Goal: Task Accomplishment & Management: Use online tool/utility

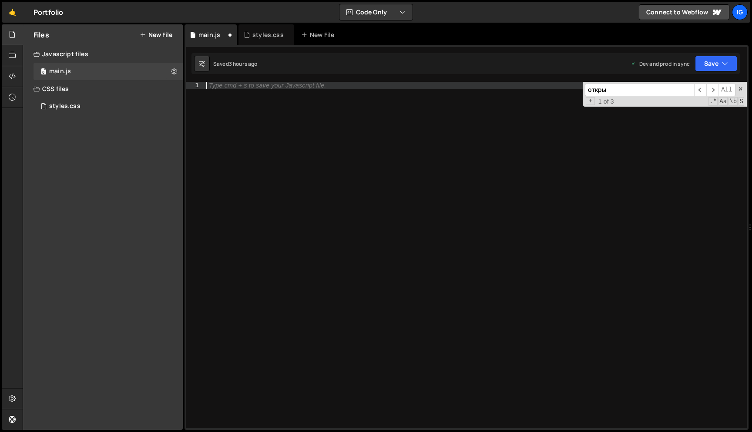
scroll to position [13919, 0]
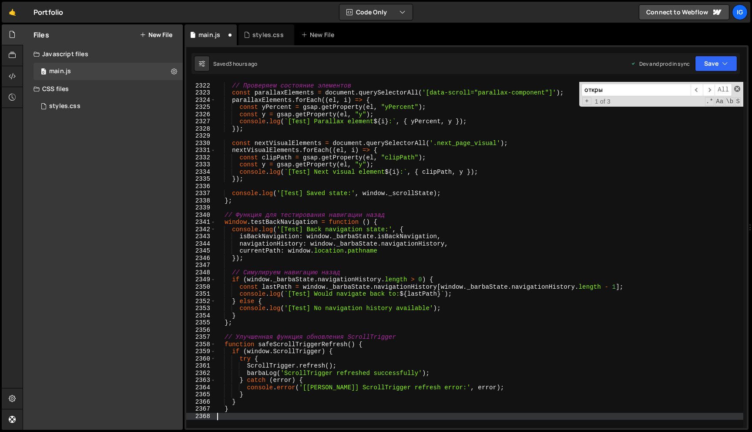
click at [739, 91] on span at bounding box center [737, 89] width 6 height 6
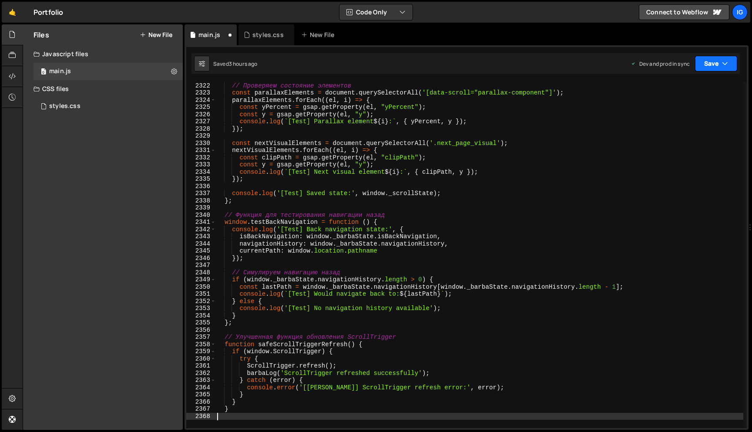
click at [722, 64] on icon "button" at bounding box center [725, 63] width 6 height 9
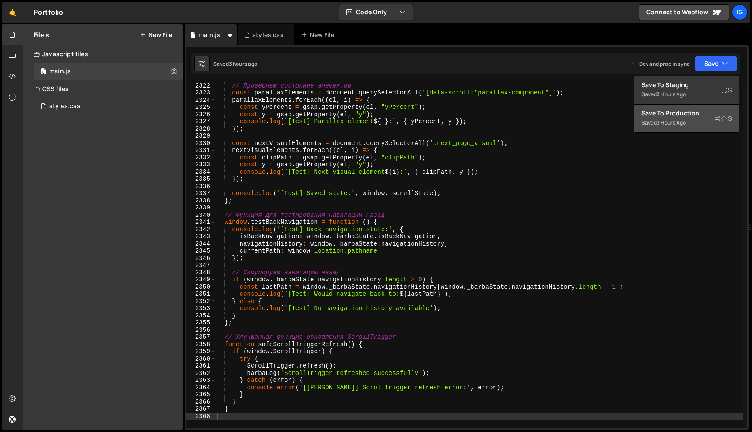
click at [689, 123] on div "Saved 3 hours ago" at bounding box center [687, 123] width 91 height 10
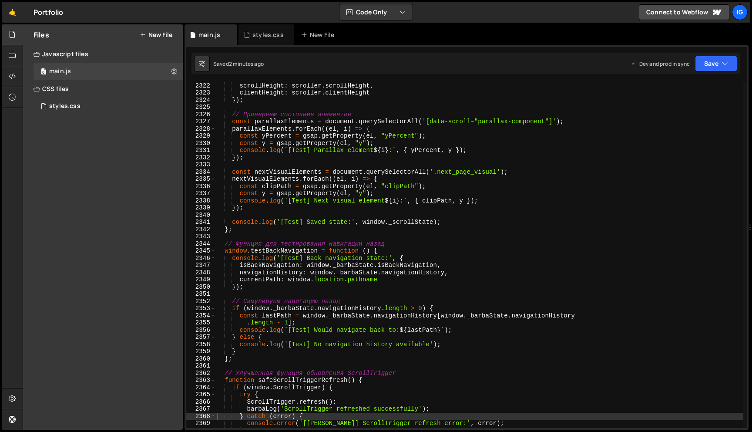
type textarea "const yPercent = gsap.getProperty(el, "yPercent");"
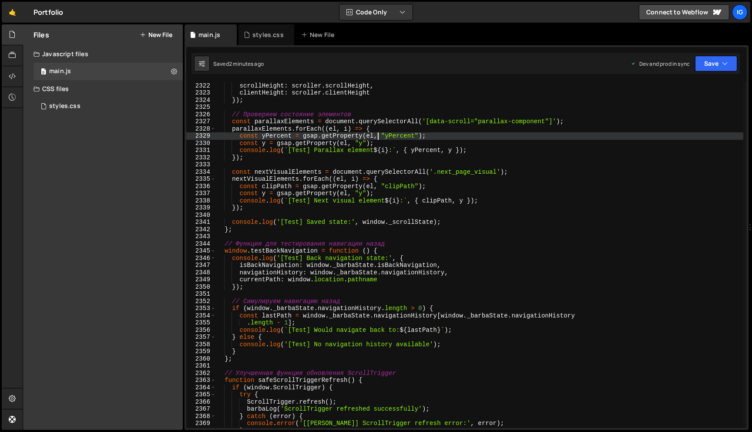
click at [378, 137] on div "scrollTop : scroller . scrollTop , scrollHeight : scroller . scrollHeight , cli…" at bounding box center [479, 255] width 528 height 360
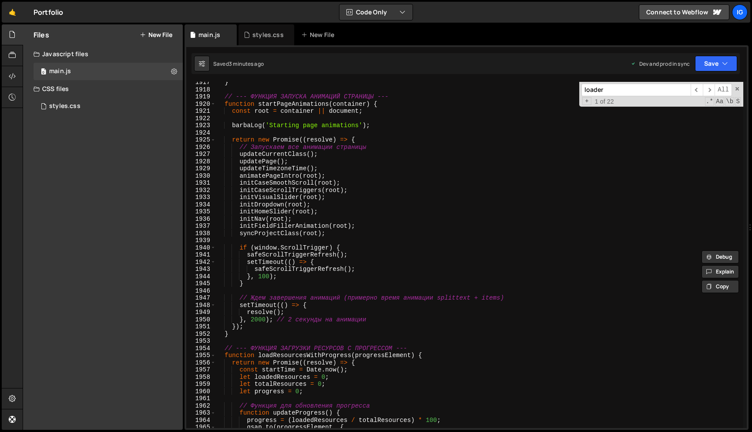
scroll to position [11523, 0]
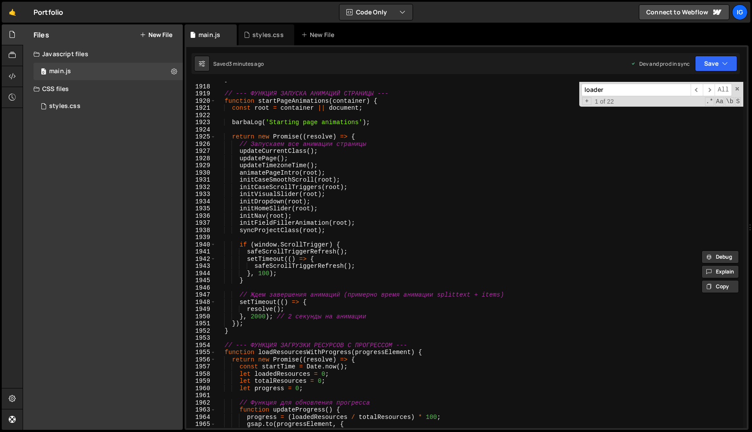
type input "loader"
click at [333, 181] on div "} // --- ФУНКЦИЯ ЗАПУСКА АНИМАЦИЙ СТРАНИЦЫ --- function startPageAnimations ( c…" at bounding box center [479, 256] width 528 height 360
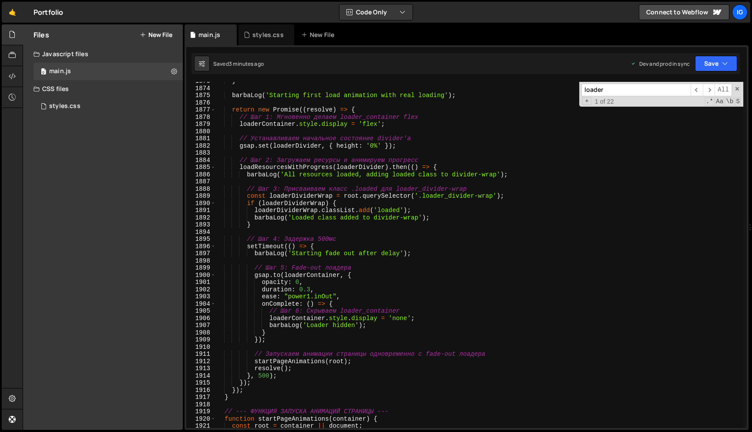
scroll to position [11252, 0]
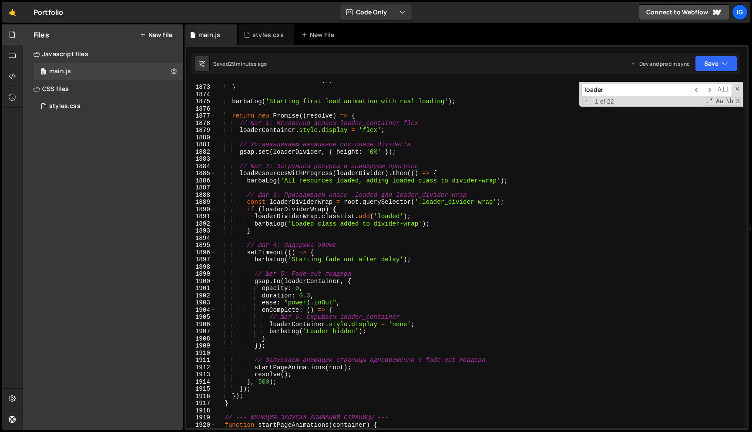
click at [364, 132] on div "return Promise . resolve ( ) ; } barbaLog ( 'Starting first load animation with…" at bounding box center [479, 256] width 528 height 360
type textarea "}"
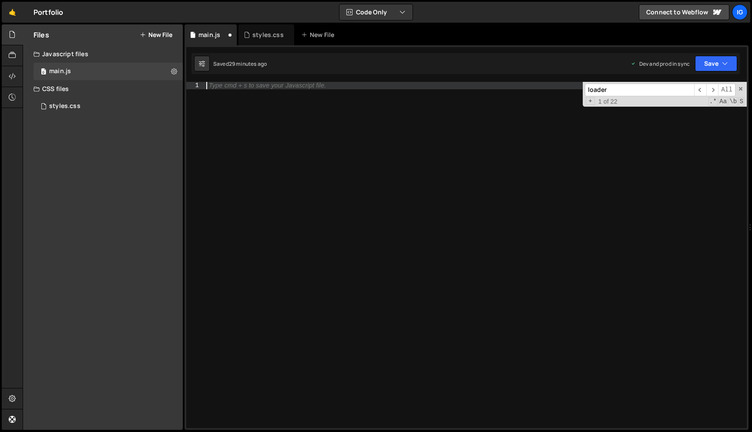
scroll to position [13919, 0]
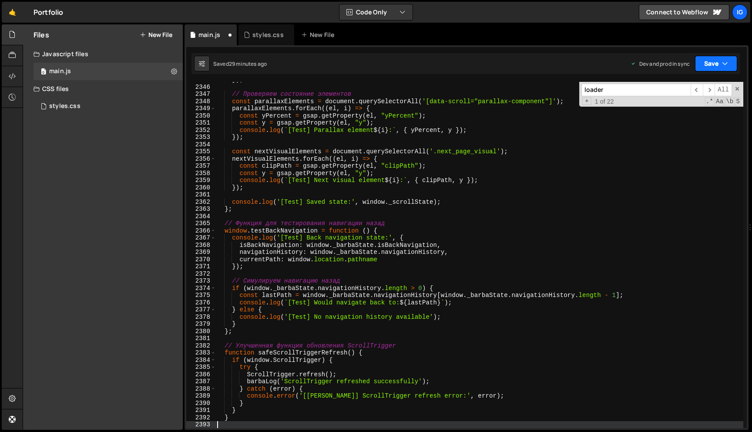
click at [721, 63] on button "Save" at bounding box center [716, 64] width 42 height 16
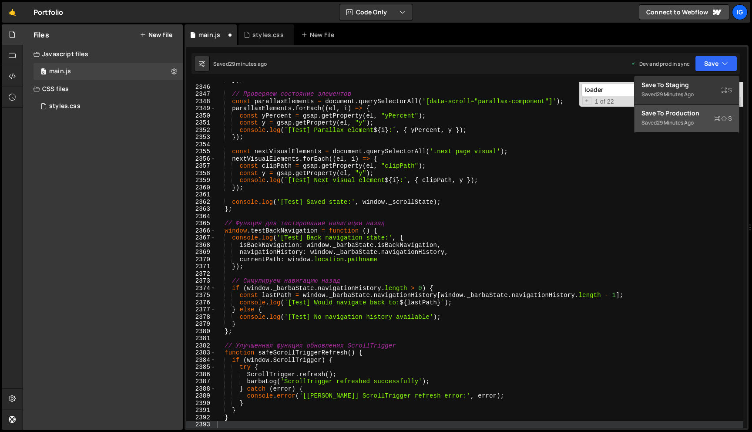
click at [694, 121] on div "29 minutes ago" at bounding box center [675, 122] width 37 height 7
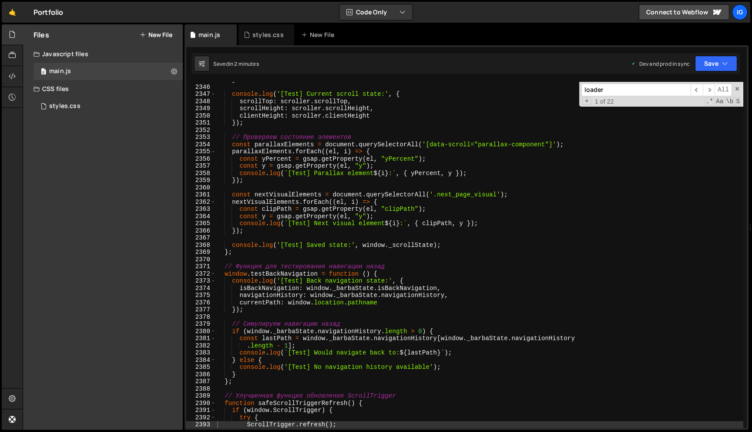
click at [422, 132] on div "} console . log ( '[Test] Current scroll state:' , { scrollTop : scroller . scr…" at bounding box center [479, 256] width 528 height 360
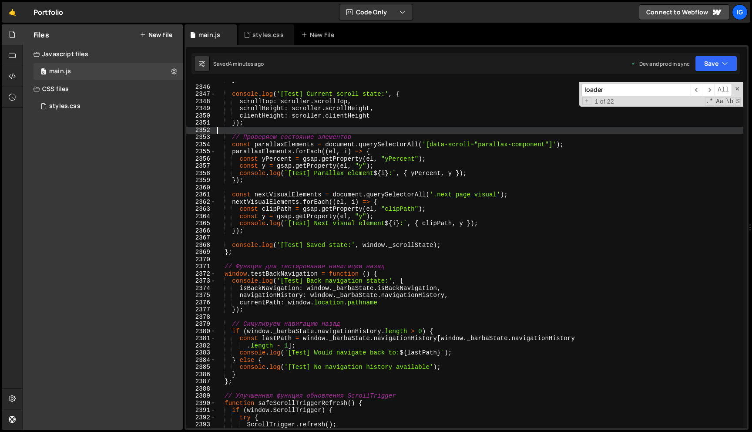
click at [328, 106] on div "} console . log ( '[Test] Current scroll state:' , { scrollTop : scroller . scr…" at bounding box center [479, 256] width 528 height 360
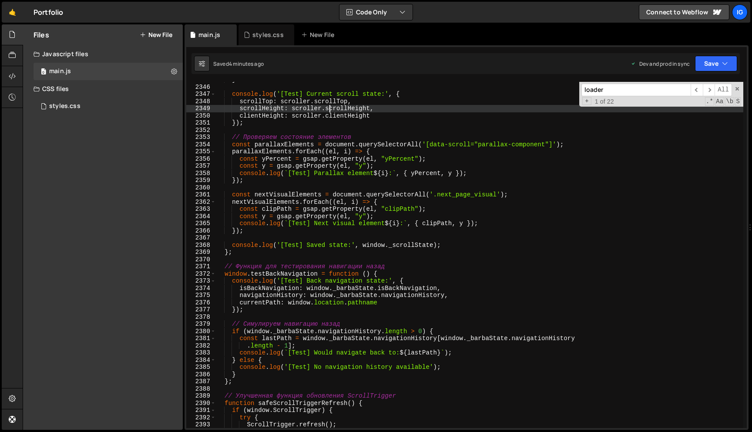
type textarea "}"
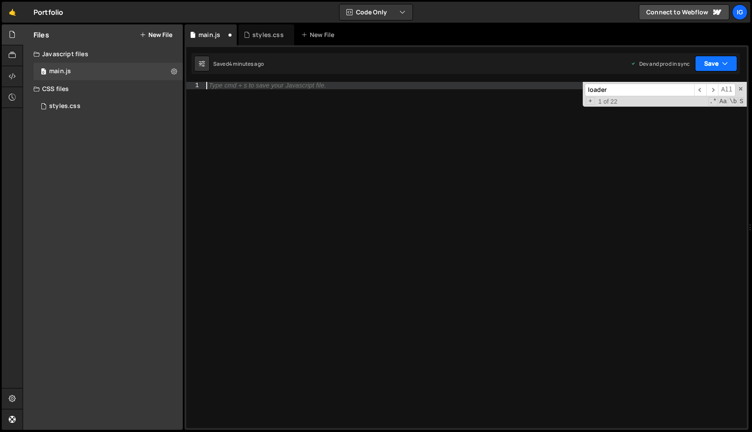
click at [737, 60] on button "Save" at bounding box center [716, 64] width 42 height 16
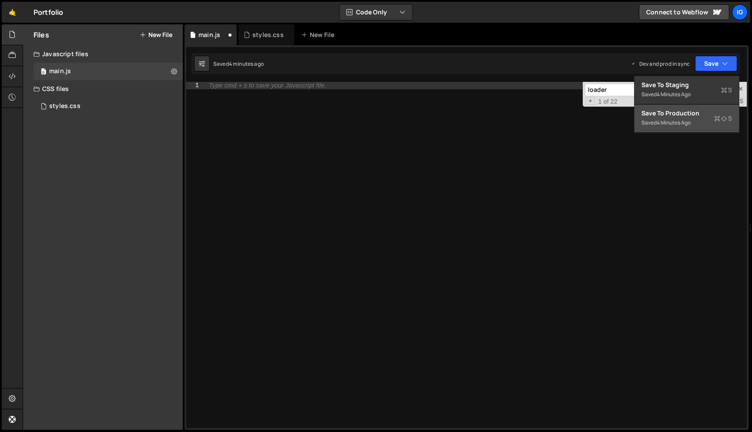
click at [692, 115] on div "Save to Production S" at bounding box center [687, 113] width 91 height 9
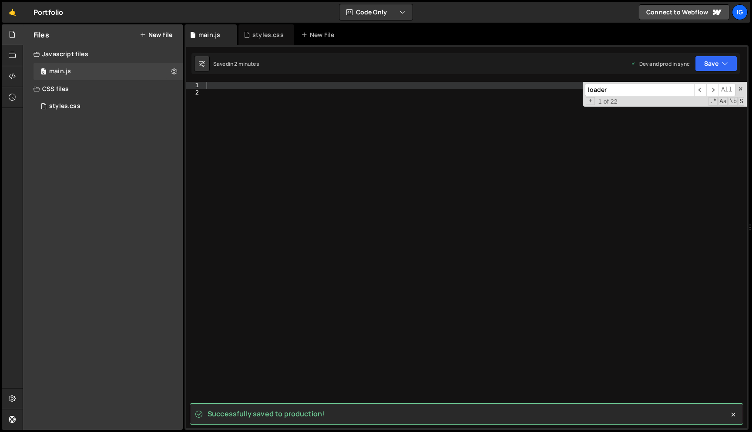
click at [268, 82] on div at bounding box center [476, 262] width 542 height 360
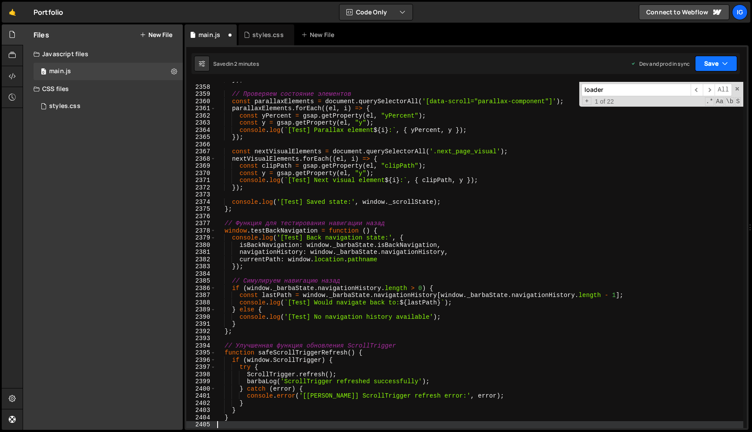
click at [708, 60] on button "Save" at bounding box center [716, 64] width 42 height 16
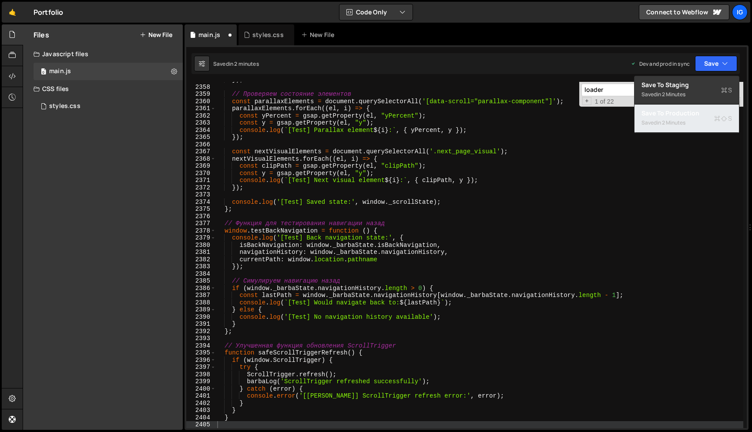
click at [674, 118] on div "Saved in 2 minutes" at bounding box center [687, 123] width 91 height 10
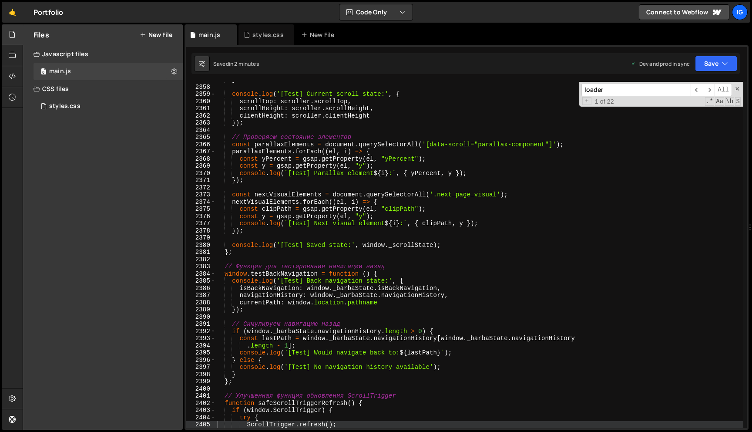
click at [343, 122] on div "} console . log ( '[Test] Current scroll state:' , { scrollTop : scroller . scr…" at bounding box center [479, 256] width 528 height 360
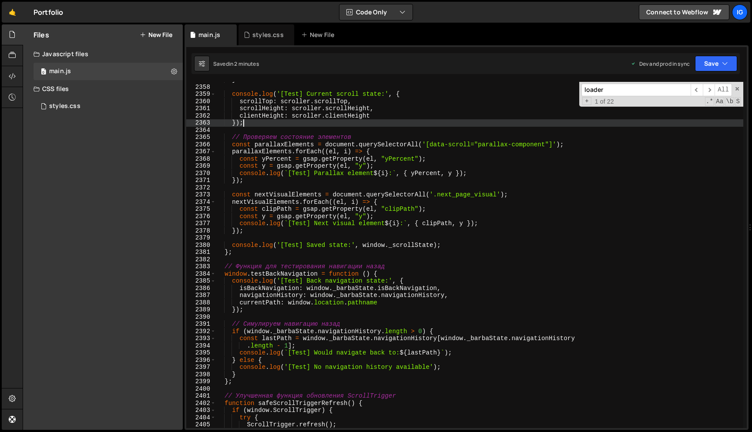
type textarea "}"
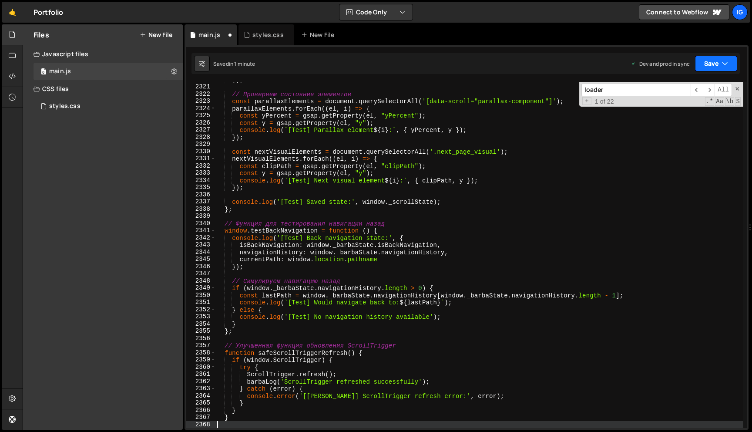
click at [706, 64] on button "Save" at bounding box center [716, 64] width 42 height 16
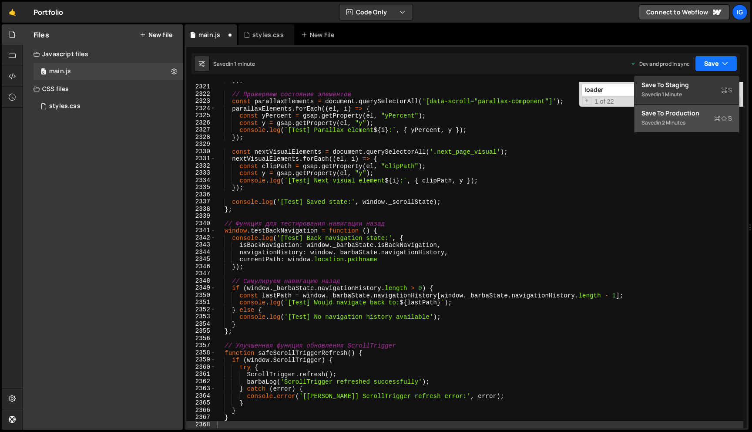
click at [683, 117] on div "Save to Production S" at bounding box center [687, 113] width 91 height 9
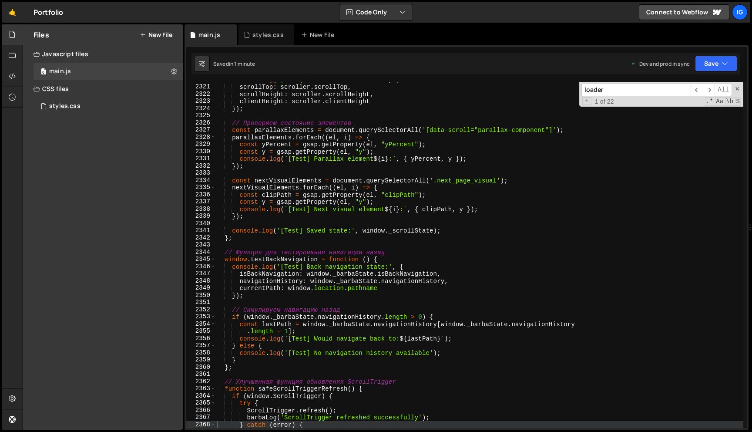
click at [338, 95] on div "console . log ( '[Test] Current scroll state:' , { scrollTop : scroller . scrol…" at bounding box center [479, 256] width 528 height 360
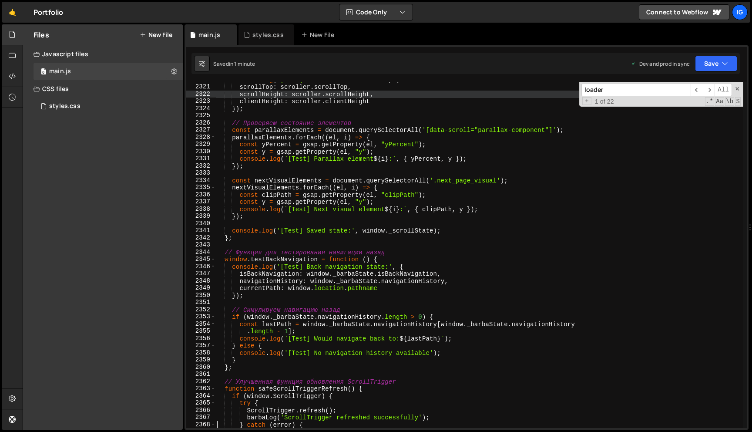
type textarea "}"
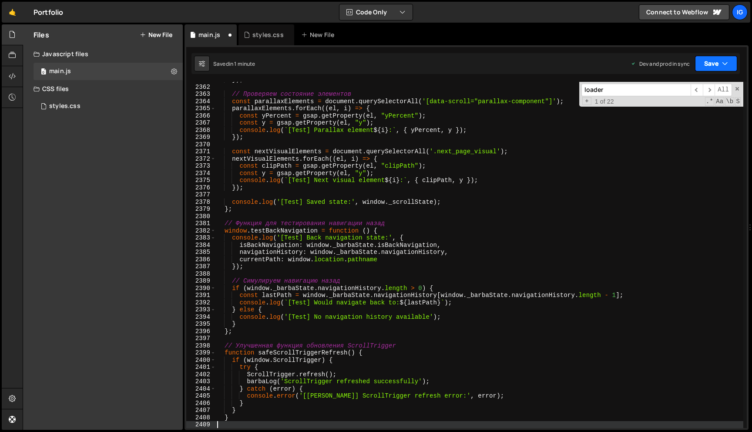
click at [706, 64] on button "Save" at bounding box center [716, 64] width 42 height 16
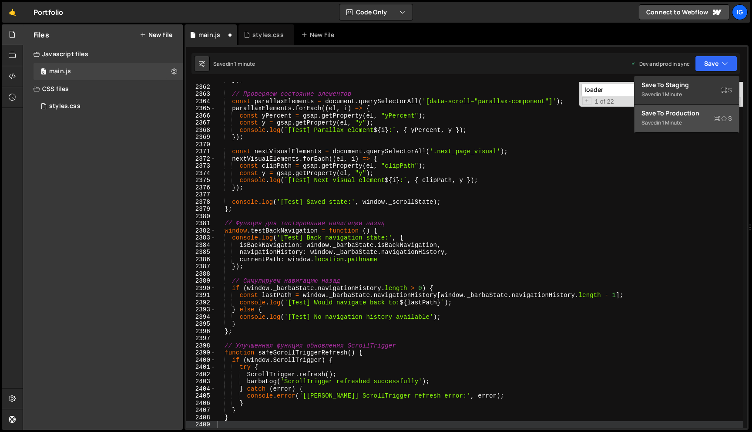
click at [678, 118] on div "Saved in 1 minute" at bounding box center [687, 123] width 91 height 10
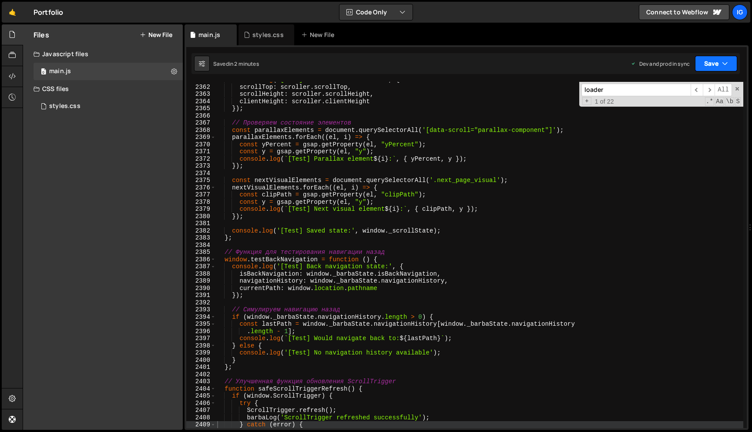
click at [708, 60] on button "Save" at bounding box center [716, 64] width 42 height 16
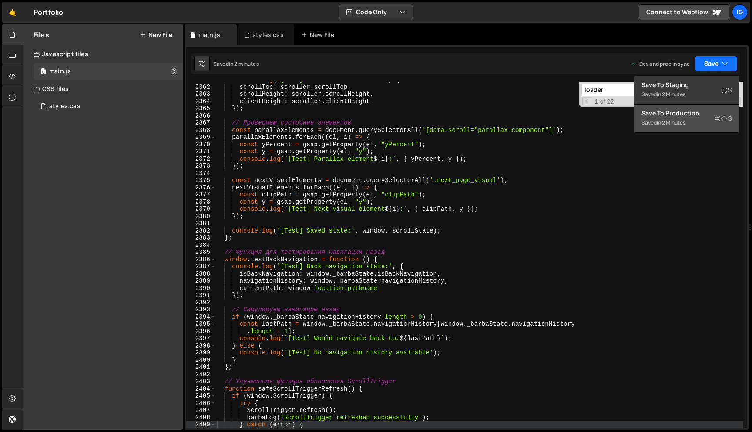
click at [677, 122] on div "in 2 minutes" at bounding box center [671, 122] width 29 height 7
